Goal: Task Accomplishment & Management: Manage account settings

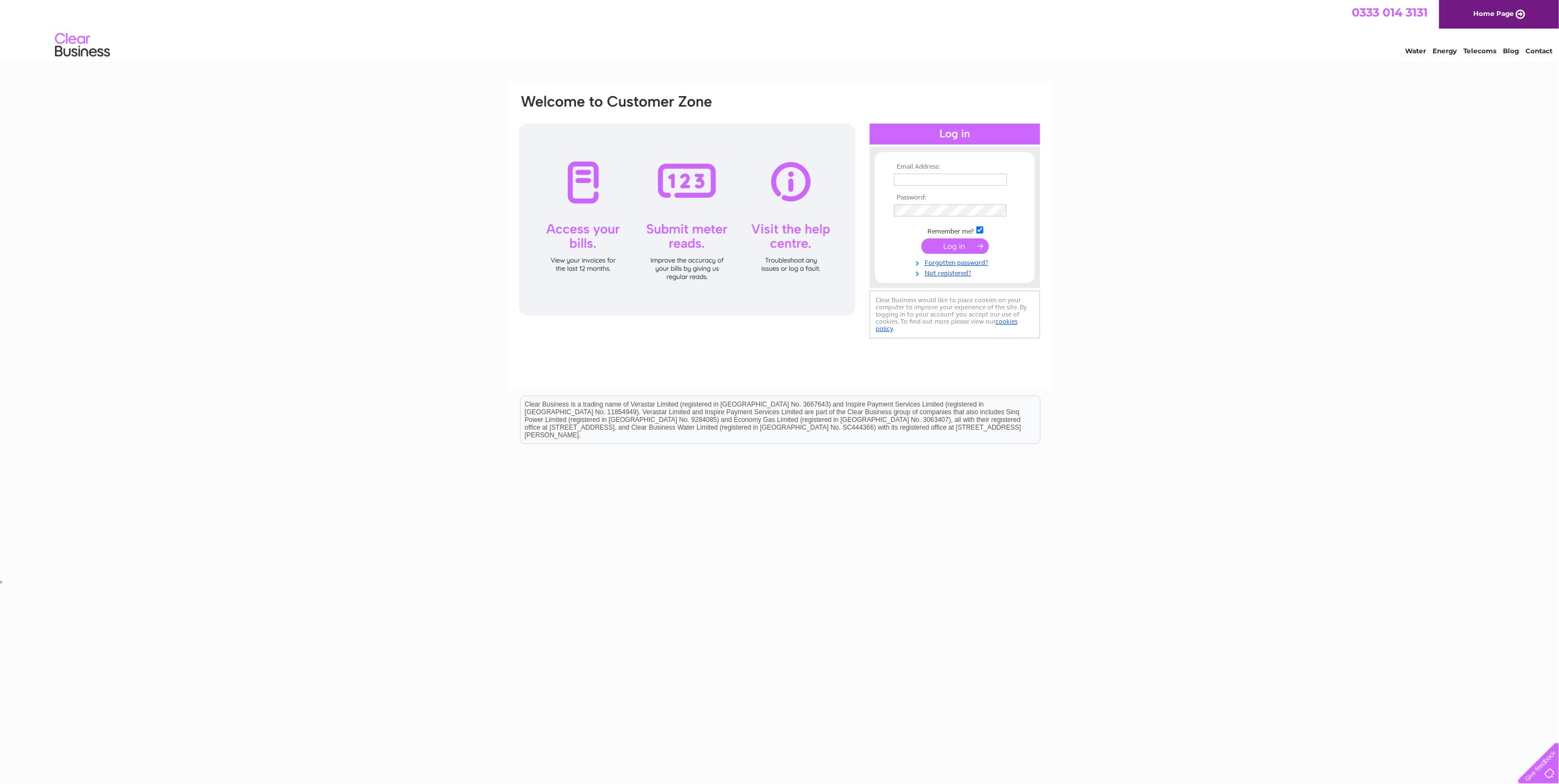
type input "[EMAIL_ADDRESS][DOMAIN_NAME]"
click at [962, 250] on input "submit" at bounding box center [955, 246] width 67 height 16
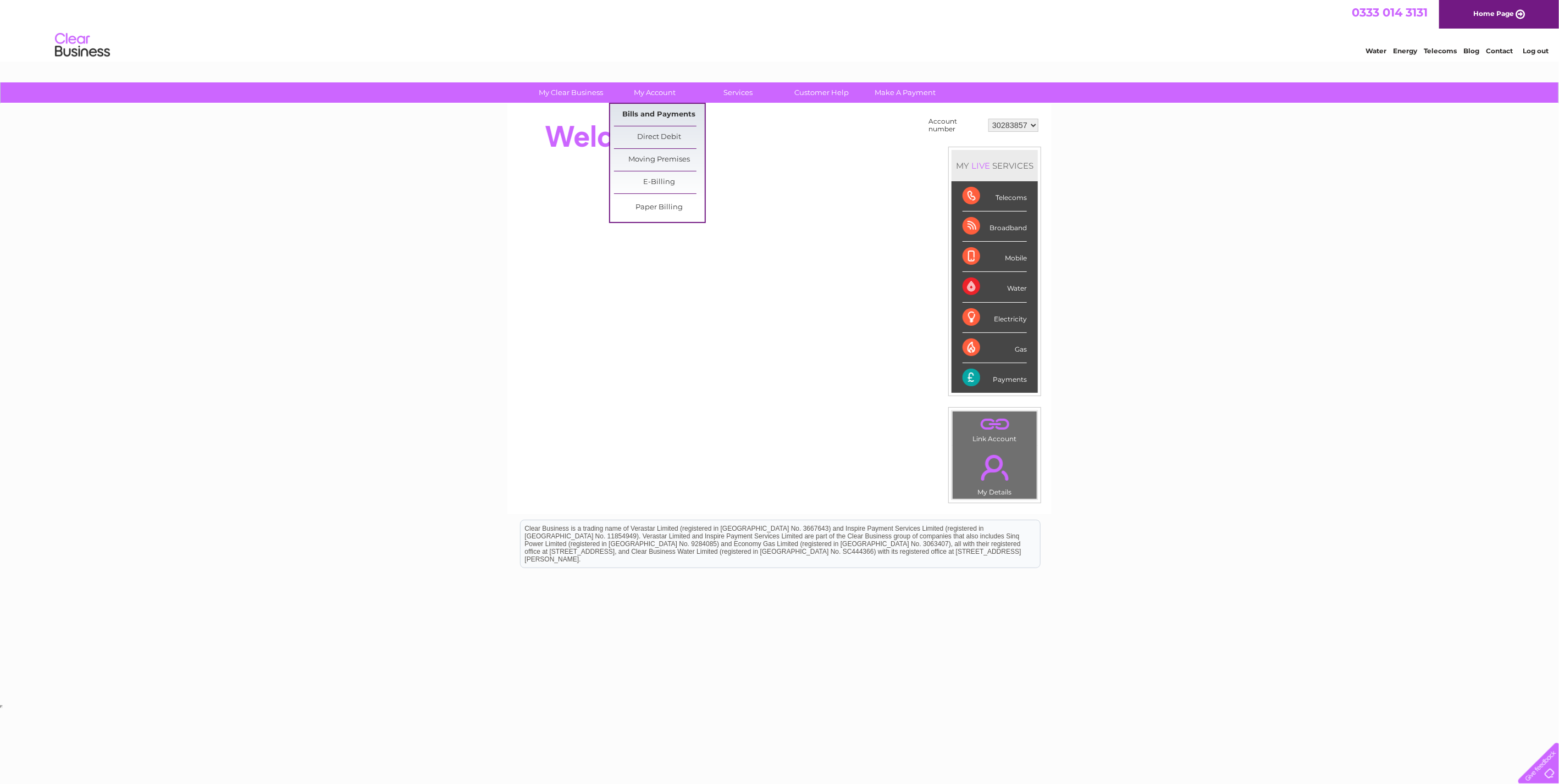
click at [668, 107] on link "Bills and Payments" at bounding box center [659, 115] width 90 height 22
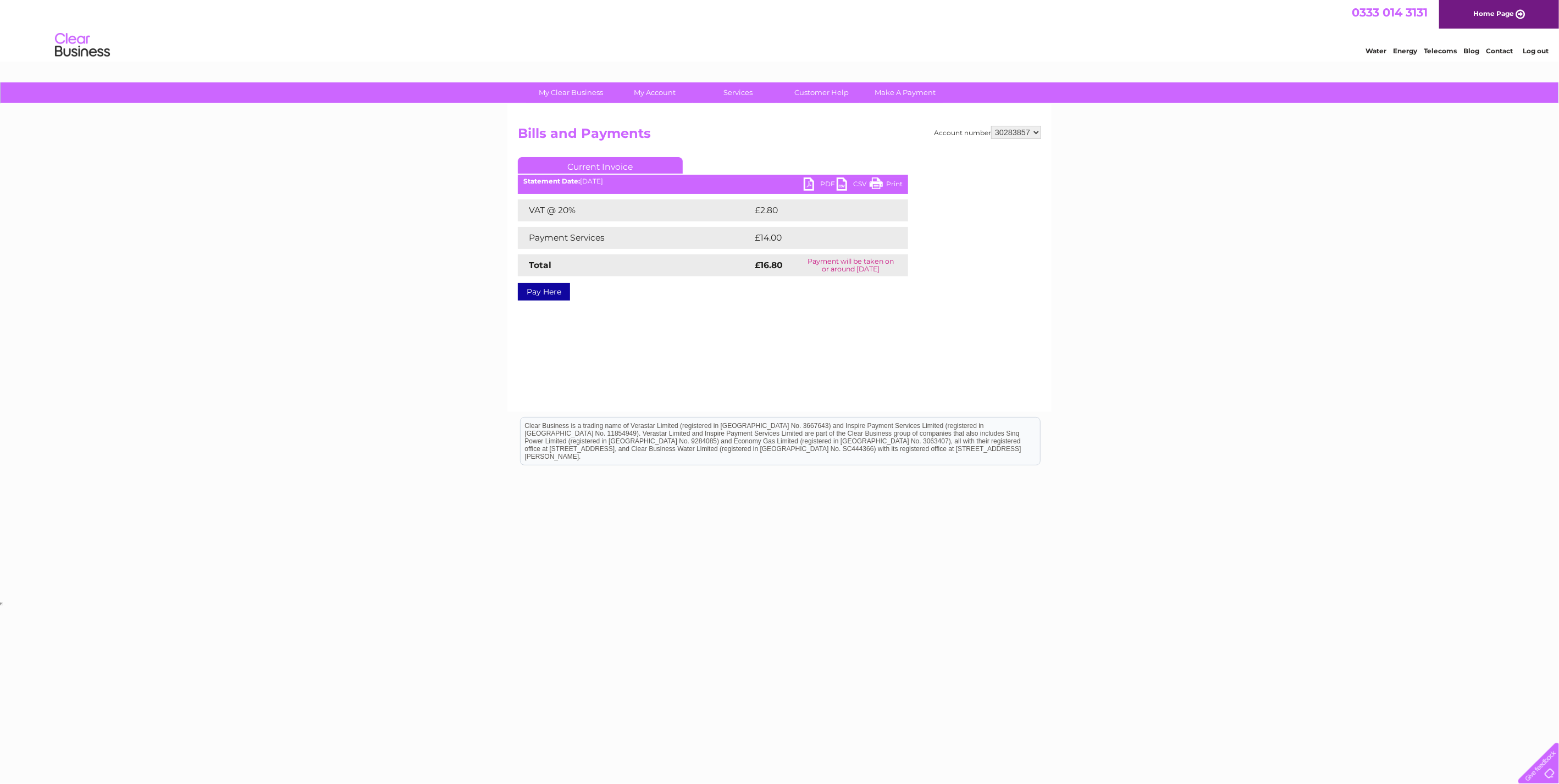
click at [816, 180] on link "PDF" at bounding box center [820, 185] width 33 height 16
